Goal: Check status

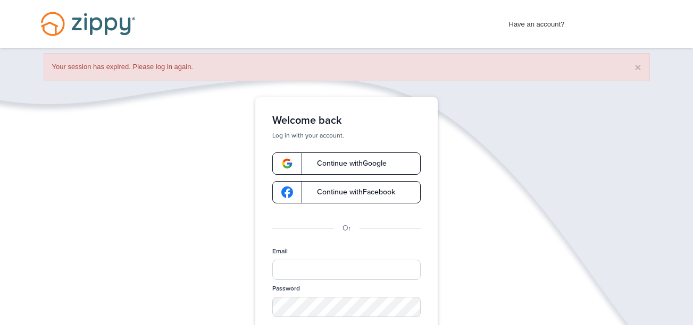
click at [338, 157] on link "Continue with Google" at bounding box center [346, 164] width 148 height 22
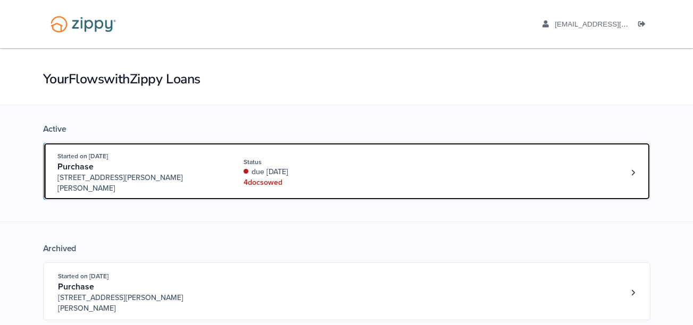
click at [338, 157] on div "Status" at bounding box center [315, 162] width 142 height 10
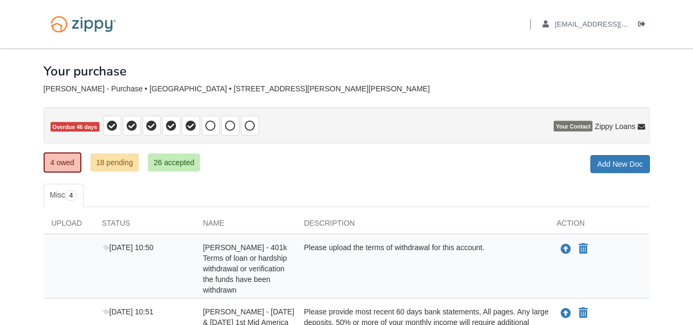
click at [296, 160] on div "4 owed 18 pending 26 accepted My Estimated Payment × My Estimated Payment Add N…" at bounding box center [347, 163] width 606 height 19
